Goal: Information Seeking & Learning: Check status

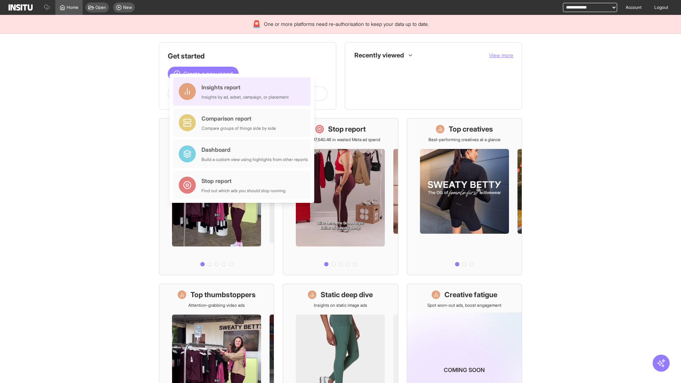
click at [244, 92] on div "Insights report Insights by ad, adset, campaign, or placement" at bounding box center [244, 91] width 87 height 17
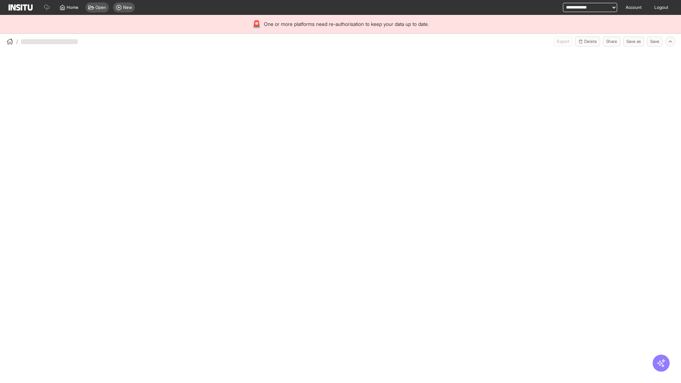
select select "**"
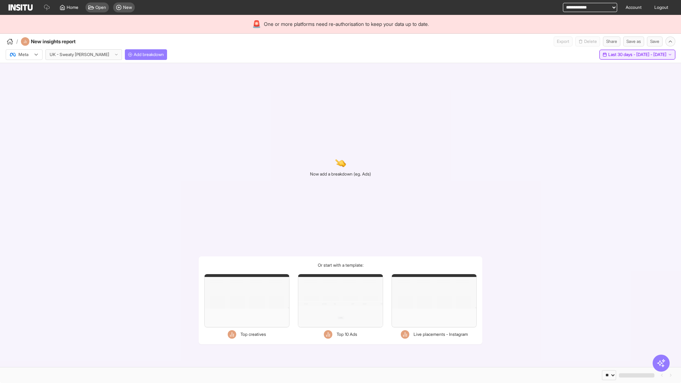
click at [622, 55] on span "Last 30 days - [DATE] - [DATE]" at bounding box center [637, 55] width 58 height 6
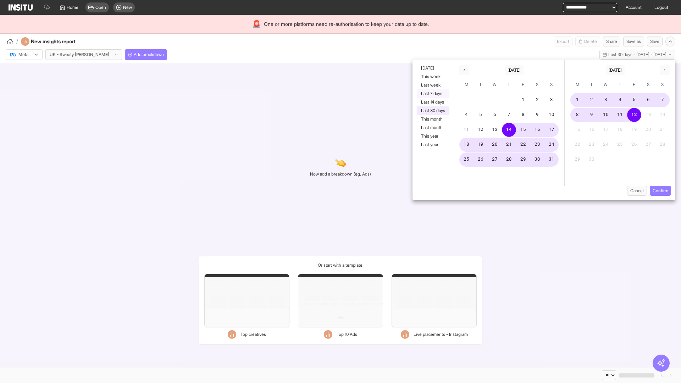
click at [432, 94] on button "Last 7 days" at bounding box center [433, 93] width 33 height 9
